Goal: Transaction & Acquisition: Purchase product/service

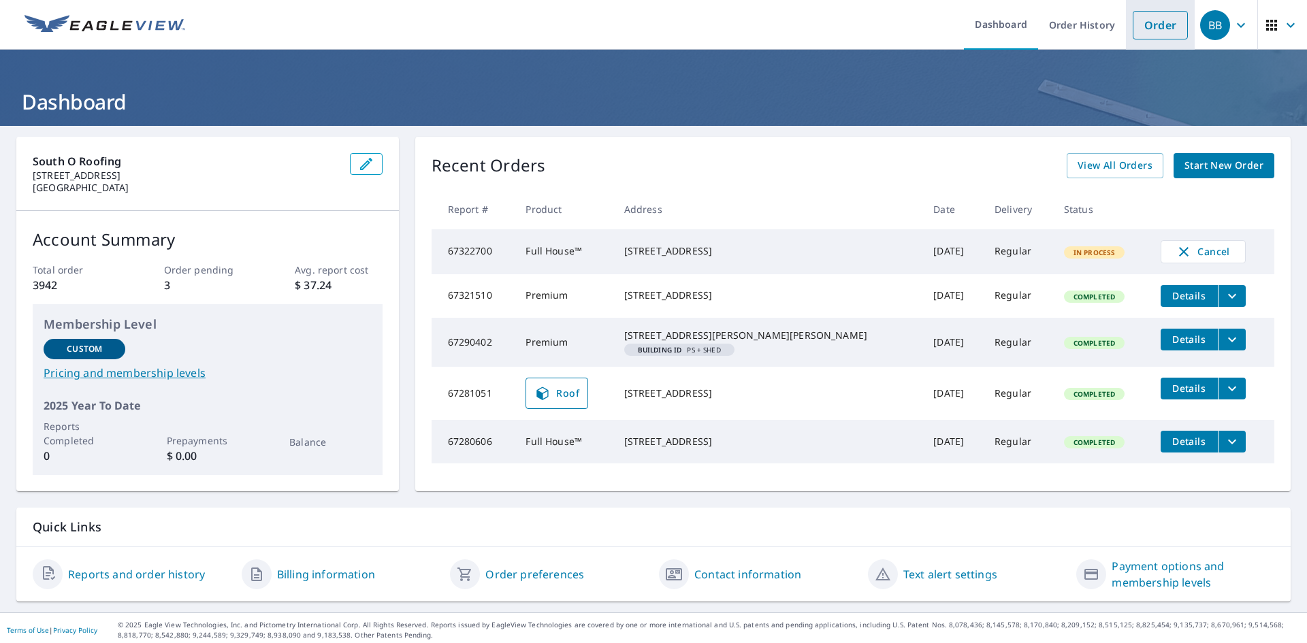
click at [1153, 27] on link "Order" at bounding box center [1160, 25] width 55 height 29
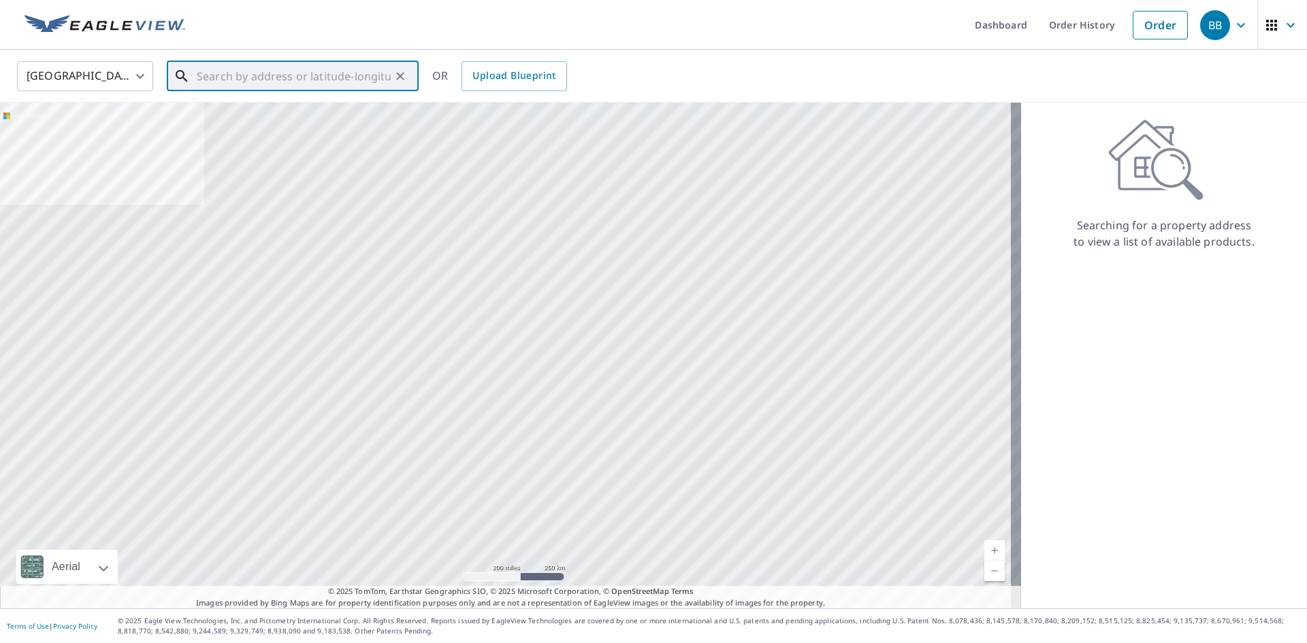
click at [221, 74] on input "text" at bounding box center [294, 76] width 194 height 38
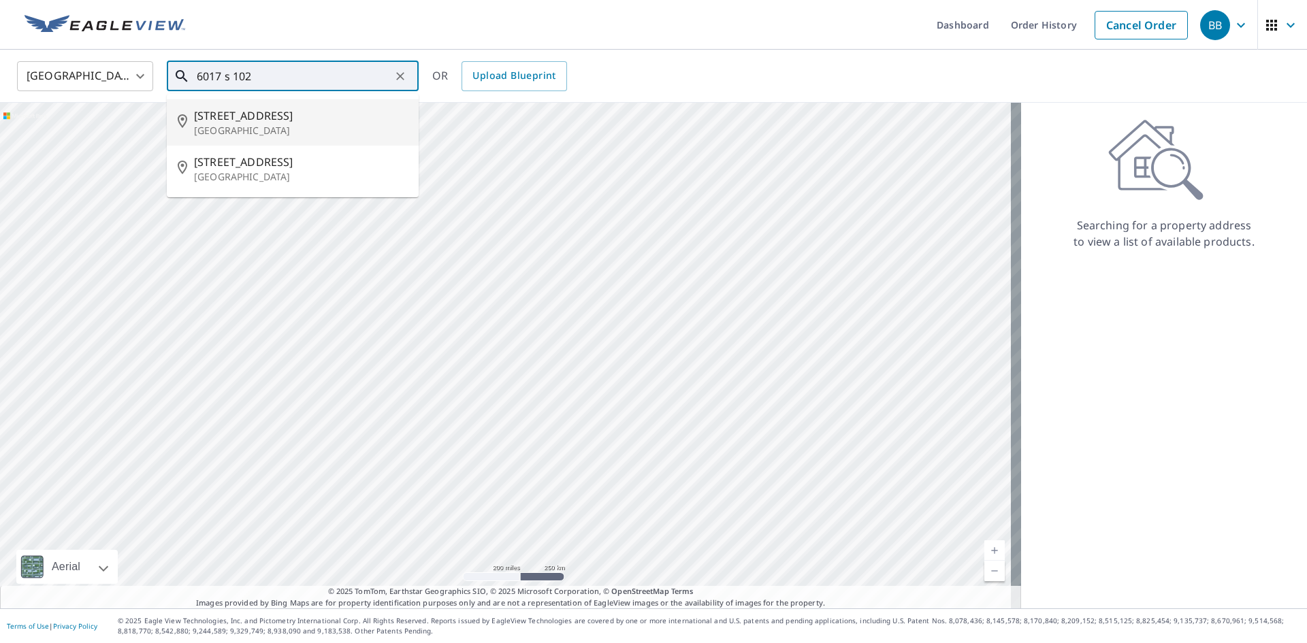
click at [266, 116] on span "[STREET_ADDRESS]" at bounding box center [301, 116] width 214 height 16
type input "[STREET_ADDRESS]"
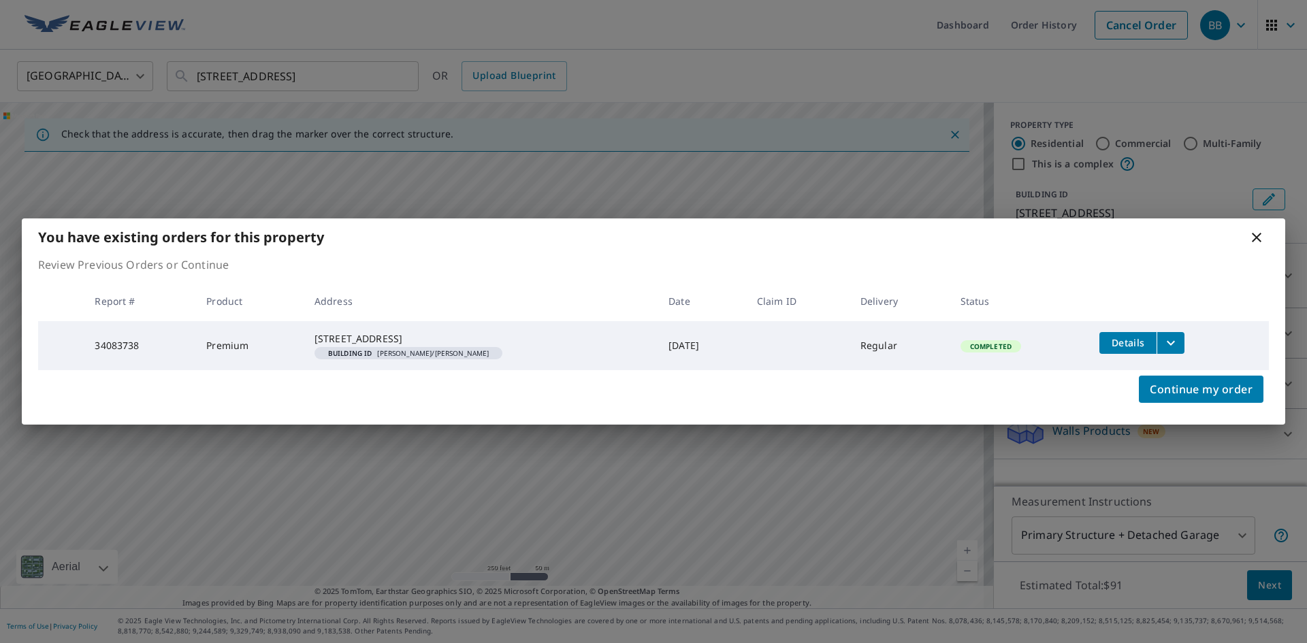
click at [508, 355] on td "[STREET_ADDRESS] Building ID [PERSON_NAME] ebbles/[PERSON_NAME]" at bounding box center [481, 345] width 354 height 49
click at [1163, 338] on icon "filesDropdownBtn-34083738" at bounding box center [1171, 343] width 16 height 16
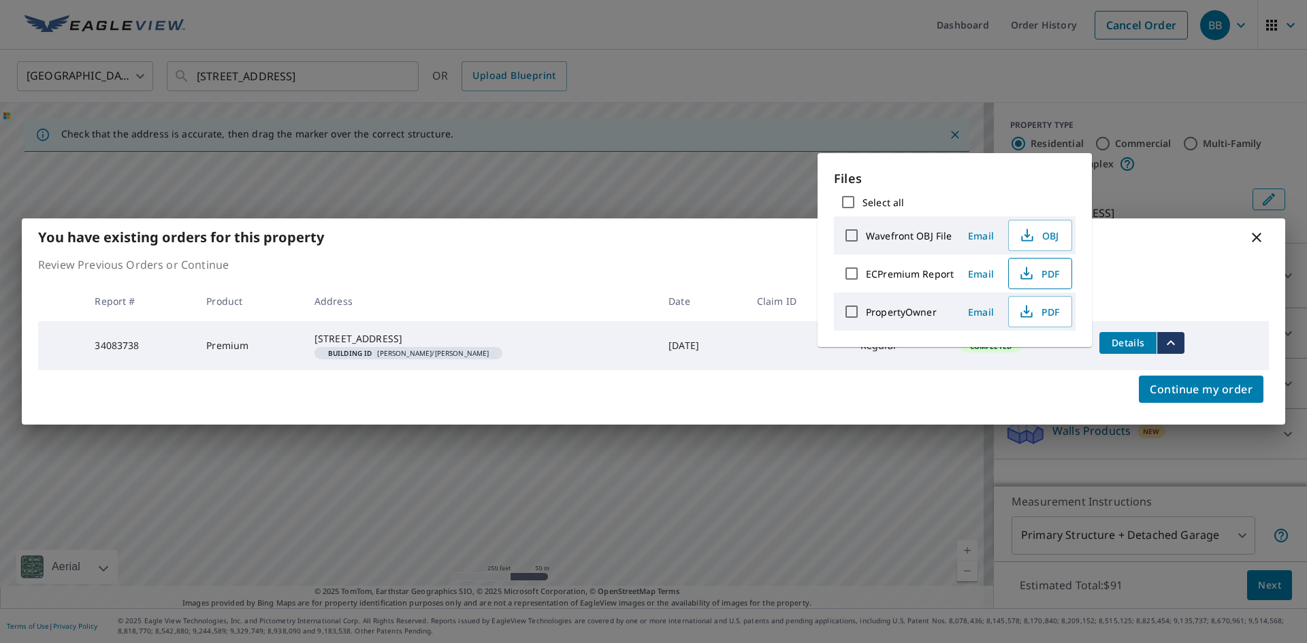
click at [1024, 274] on icon "button" at bounding box center [1026, 271] width 6 height 9
click at [895, 417] on div "Continue my order" at bounding box center [654, 397] width 1264 height 54
